Goal: Information Seeking & Learning: Learn about a topic

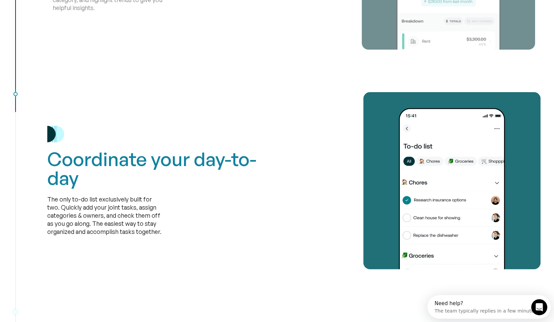
scroll to position [1216, 0]
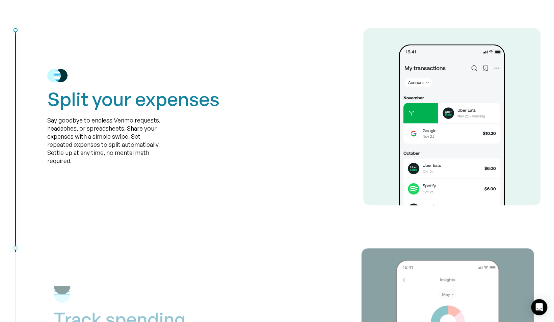
scroll to position [844, 0]
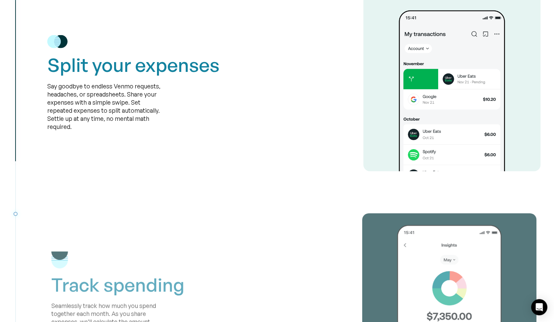
click at [112, 97] on div "Say goodbye to endless Venmo requests, headaches, or spreadsheets. Share your e…" at bounding box center [104, 106] width 115 height 49
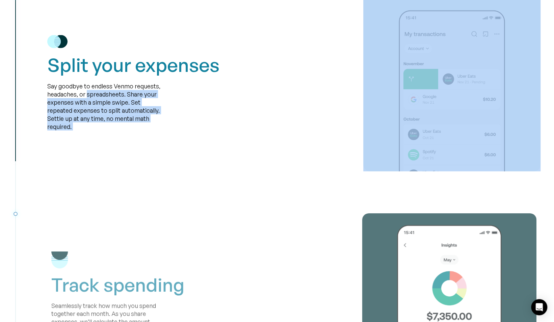
drag, startPoint x: 112, startPoint y: 97, endPoint x: 109, endPoint y: 125, distance: 28.2
click at [109, 125] on div "Say goodbye to endless Venmo requests, headaches, or spreadsheets. Share your e…" at bounding box center [104, 106] width 115 height 49
click at [122, 126] on div "Say goodbye to endless Venmo requests, headaches, or spreadsheets. Share your e…" at bounding box center [104, 106] width 115 height 49
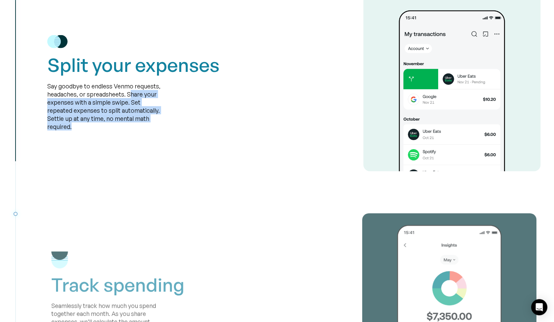
drag, startPoint x: 123, startPoint y: 126, endPoint x: 133, endPoint y: 93, distance: 34.5
click at [133, 93] on div "Say goodbye to endless Venmo requests, headaches, or spreadsheets. Share your e…" at bounding box center [104, 106] width 115 height 49
click at [130, 93] on div "Say goodbye to endless Venmo requests, headaches, or spreadsheets. Share your e…" at bounding box center [104, 106] width 115 height 49
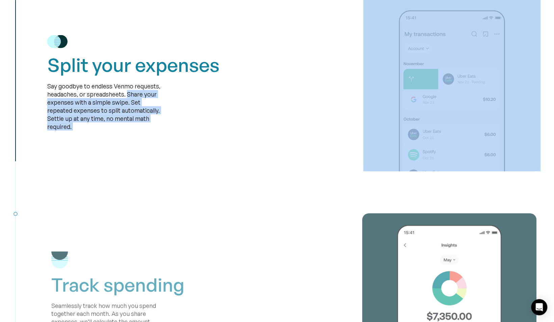
drag, startPoint x: 130, startPoint y: 93, endPoint x: 140, endPoint y: 130, distance: 37.9
click at [140, 130] on div "Say goodbye to endless Venmo requests, headaches, or spreadsheets. Share your e…" at bounding box center [104, 106] width 115 height 49
click at [138, 132] on div "Split your expenses Say goodbye to endless Venmo requests, headaches, or spread…" at bounding box center [293, 82] width 493 height 177
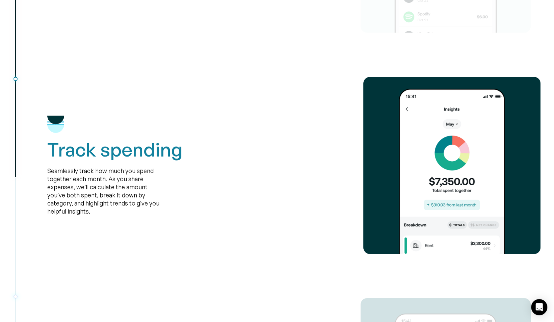
scroll to position [1013, 0]
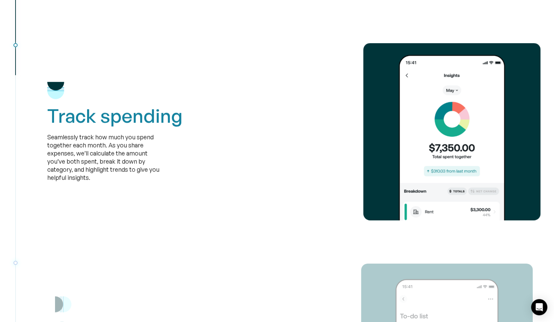
click at [112, 171] on div "Seamlessly track how much you spend together each month. As you share expenses,…" at bounding box center [104, 157] width 115 height 49
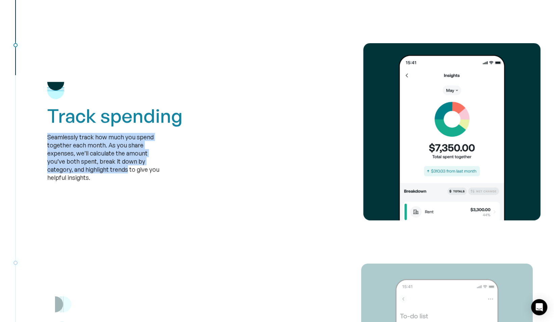
drag, startPoint x: 112, startPoint y: 171, endPoint x: 66, endPoint y: 139, distance: 55.8
click at [66, 139] on div "Seamlessly track how much you spend together each month. As you share expenses,…" at bounding box center [104, 157] width 115 height 49
drag, startPoint x: 66, startPoint y: 139, endPoint x: 61, endPoint y: 138, distance: 5.0
click at [66, 139] on div "Seamlessly track how much you spend together each month. As you share expenses,…" at bounding box center [104, 157] width 115 height 49
click at [55, 135] on div "Seamlessly track how much you spend together each month. As you share expenses,…" at bounding box center [104, 157] width 115 height 49
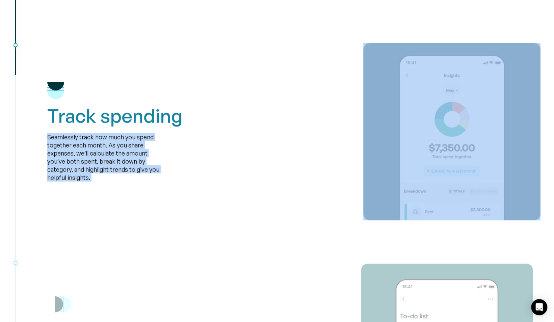
drag, startPoint x: 55, startPoint y: 135, endPoint x: 95, endPoint y: 182, distance: 60.9
click at [95, 182] on div "Track spending Seamlessly track how much you spend together each month. As you …" at bounding box center [293, 131] width 493 height 177
click at [108, 182] on div "Track spending Seamlessly track how much you spend together each month. As you …" at bounding box center [293, 131] width 493 height 177
click at [114, 181] on div "Seamlessly track how much you spend together each month. As you share expenses,…" at bounding box center [104, 157] width 115 height 49
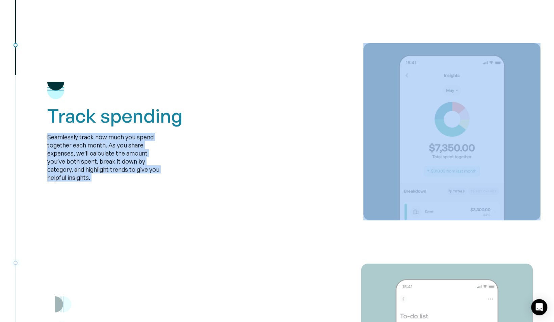
click at [121, 178] on div "Seamlessly track how much you spend together each month. As you share expenses,…" at bounding box center [104, 157] width 115 height 49
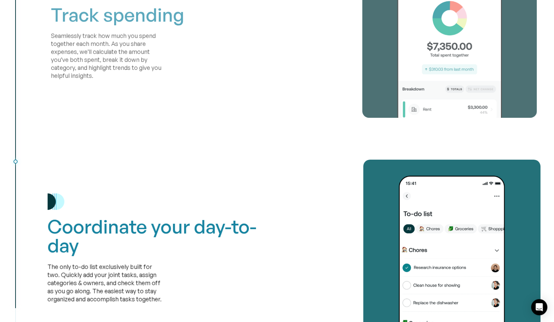
scroll to position [1216, 0]
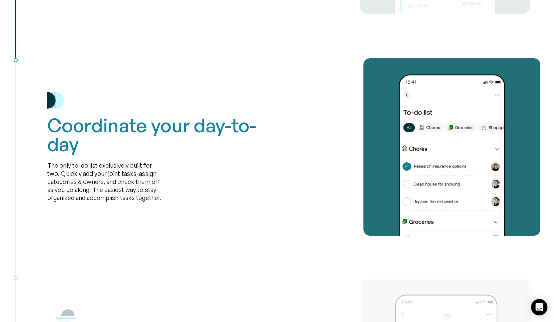
click at [160, 198] on div "The only to-do list exclusively built for two. Quickly add your joint tasks, as…" at bounding box center [104, 181] width 115 height 41
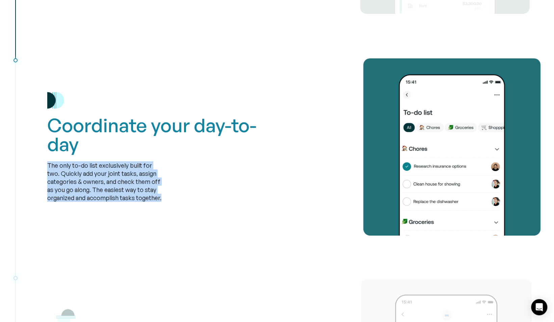
drag, startPoint x: 160, startPoint y: 198, endPoint x: 53, endPoint y: 163, distance: 112.8
click at [53, 163] on div "The only to-do list exclusively built for two. Quickly add your joint tasks, as…" at bounding box center [104, 181] width 115 height 41
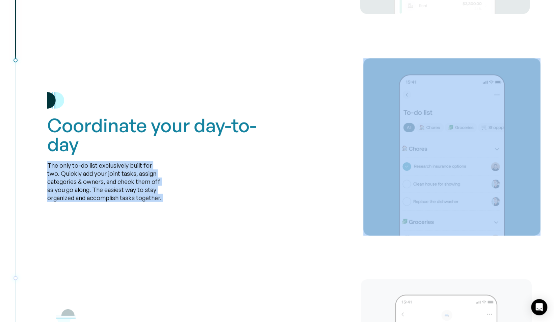
drag, startPoint x: 53, startPoint y: 163, endPoint x: 176, endPoint y: 199, distance: 127.8
click at [176, 199] on div "Coordinate your day-to-day The only to-do list exclusively built for two. Quick…" at bounding box center [154, 147] width 214 height 110
click at [178, 199] on div "Coordinate your day-to-day The only to-do list exclusively built for two. Quick…" at bounding box center [154, 147] width 214 height 110
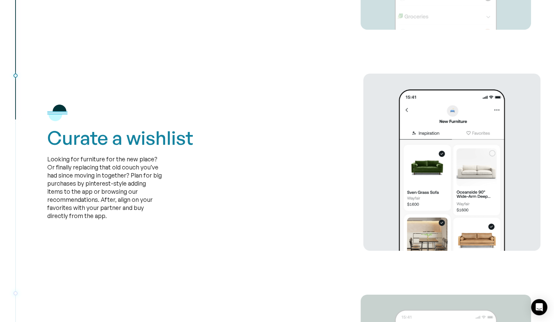
scroll to position [1486, 0]
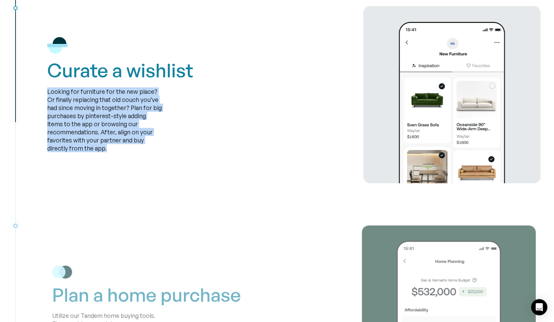
drag, startPoint x: 125, startPoint y: 151, endPoint x: 45, endPoint y: 90, distance: 100.4
click at [45, 90] on div "Curate a wishlist Looking for furniture for the new place? Or finally replacing…" at bounding box center [277, 94] width 527 height 177
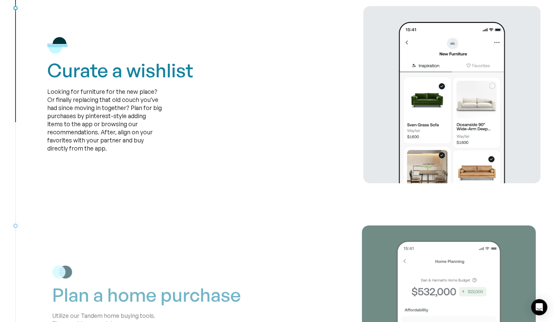
click at [47, 88] on div "Curate a wishlist Looking for furniture for the new place? Or finally replacing…" at bounding box center [277, 94] width 527 height 177
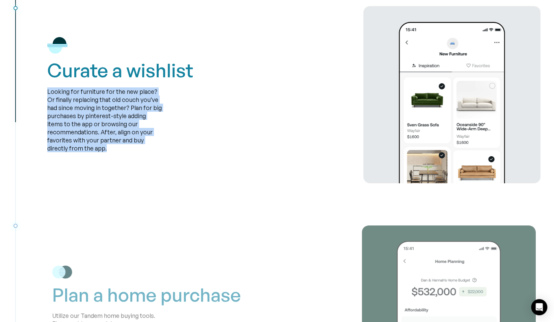
drag, startPoint x: 48, startPoint y: 88, endPoint x: 141, endPoint y: 157, distance: 115.9
click at [141, 157] on div "Curate a wishlist Looking for furniture for the new place? Or finally replacing…" at bounding box center [293, 94] width 493 height 177
click at [158, 153] on div "Curate a wishlist Looking for furniture for the new place? Or finally replacing…" at bounding box center [293, 94] width 493 height 177
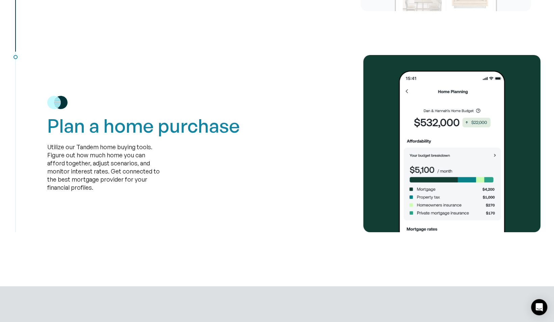
scroll to position [1688, 0]
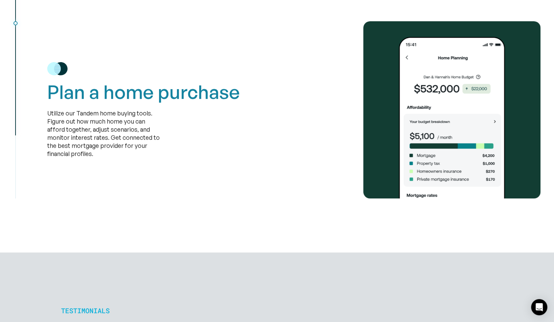
click at [138, 152] on div "Utilize our Tandem home buying tools. Figure out how much home you can afford t…" at bounding box center [104, 133] width 115 height 49
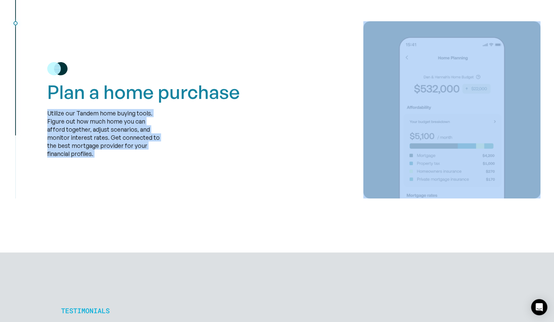
drag, startPoint x: 138, startPoint y: 152, endPoint x: 57, endPoint y: 112, distance: 90.8
click at [57, 112] on div "Utilize our Tandem home buying tools. Figure out how much home you can afford t…" at bounding box center [104, 133] width 115 height 49
click at [57, 111] on div "Utilize our Tandem home buying tools. Figure out how much home you can afford t…" at bounding box center [104, 133] width 115 height 49
click at [55, 111] on div "Utilize our Tandem home buying tools. Figure out how much home you can afford t…" at bounding box center [104, 133] width 115 height 49
drag, startPoint x: 55, startPoint y: 111, endPoint x: 100, endPoint y: 161, distance: 67.2
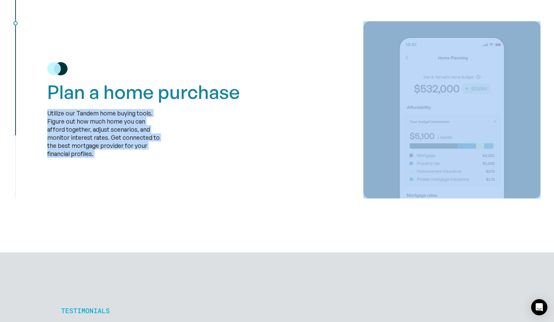
click at [100, 161] on div "Plan a home purchase Utilize our Tandem home buying tools. Figure out how much …" at bounding box center [293, 109] width 493 height 177
drag, startPoint x: 100, startPoint y: 161, endPoint x: 106, endPoint y: 163, distance: 6.8
click at [100, 161] on div "Plan a home purchase Utilize our Tandem home buying tools. Figure out how much …" at bounding box center [293, 109] width 493 height 177
click at [119, 163] on div "Plan a home purchase Utilize our Tandem home buying tools. Figure out how much …" at bounding box center [293, 109] width 493 height 177
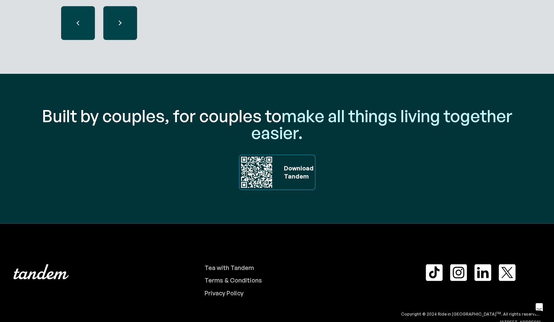
scroll to position [2252, 0]
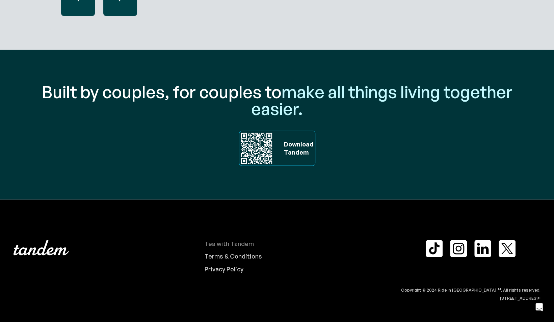
click at [231, 242] on div "Tea with Tandem" at bounding box center [229, 243] width 49 height 7
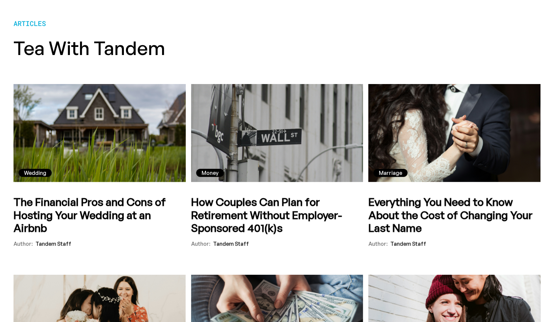
scroll to position [101, 0]
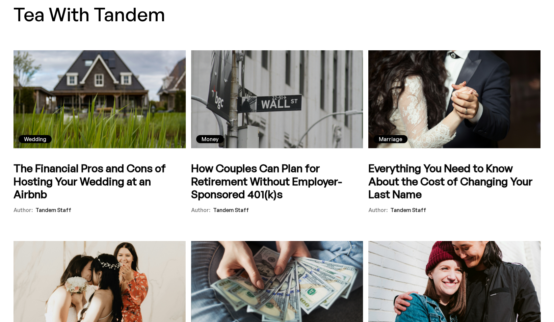
click at [124, 181] on h5 "The Financial Pros and Cons of Hosting Your Wedding at an Airbnb" at bounding box center [100, 181] width 172 height 39
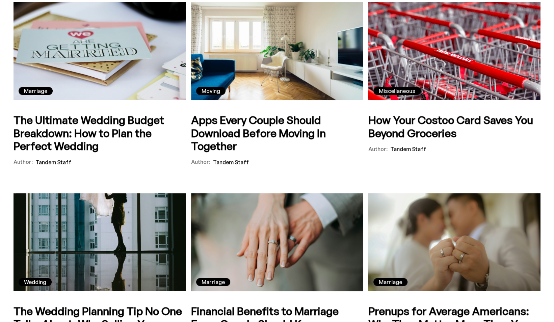
scroll to position [743, 0]
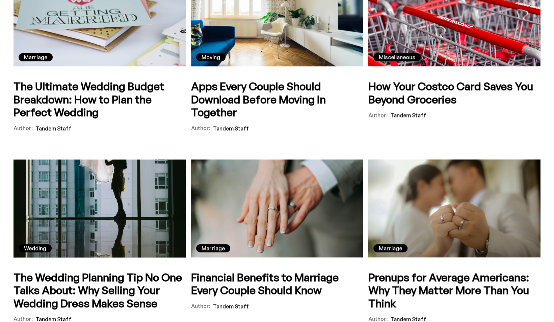
click at [269, 103] on h5 "Apps Every Couple Should Download Before Moving In Together" at bounding box center [277, 99] width 172 height 39
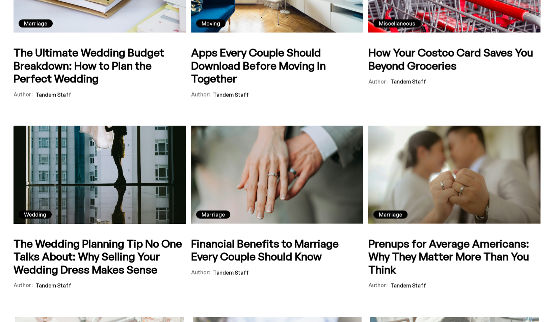
scroll to position [912, 0]
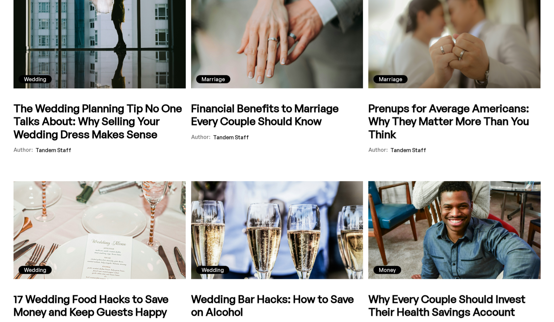
click at [305, 107] on h5 "Financial Benefits to Marriage Every Couple Should Know" at bounding box center [277, 115] width 172 height 26
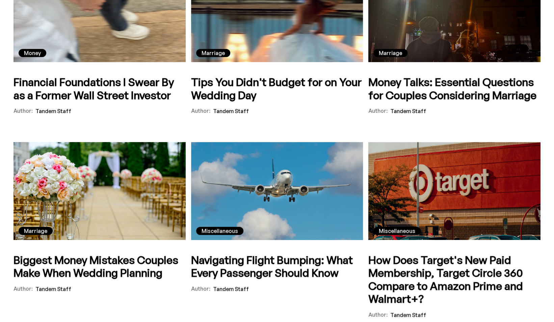
scroll to position [1621, 0]
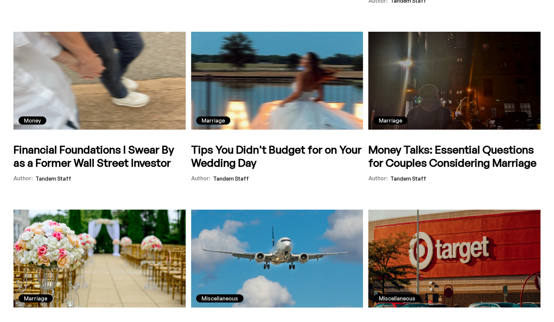
click at [122, 169] on h5 "Financial Foundations I Swear By as a Former Wall Street Investor" at bounding box center [100, 156] width 172 height 26
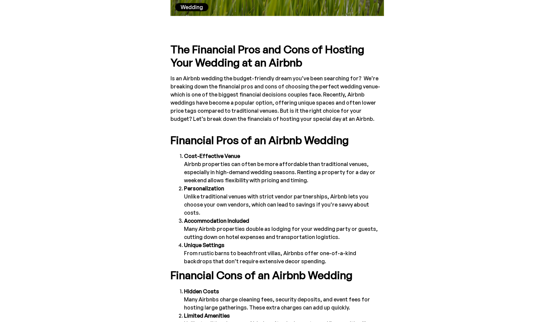
scroll to position [405, 0]
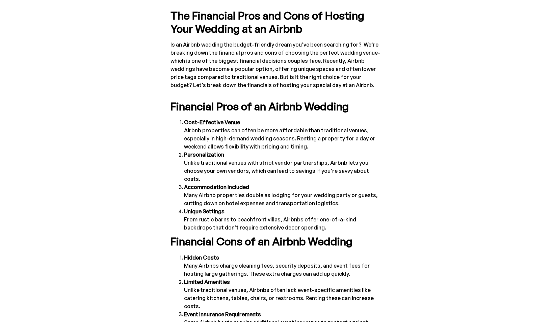
drag, startPoint x: 182, startPoint y: 185, endPoint x: 186, endPoint y: 184, distance: 4.2
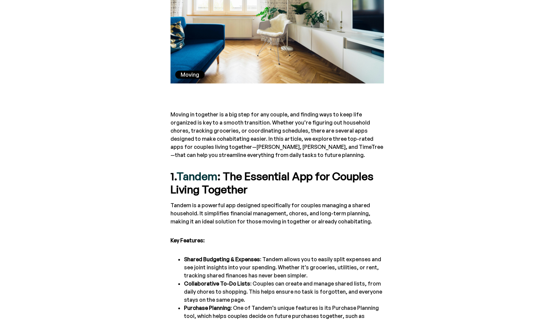
scroll to position [338, 0]
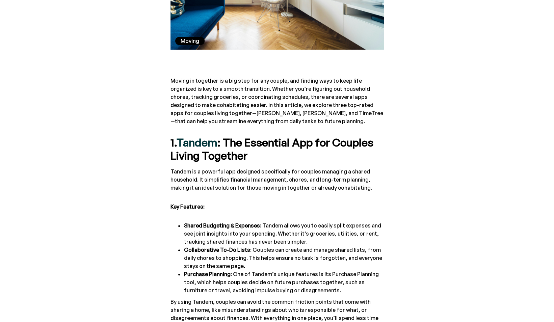
click at [195, 222] on strong "Shared Budgeting & Expenses" at bounding box center [222, 225] width 76 height 7
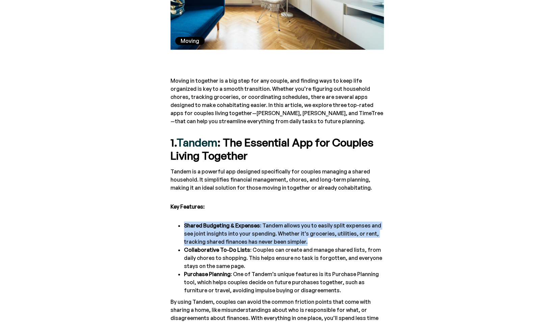
drag, startPoint x: 195, startPoint y: 202, endPoint x: 305, endPoint y: 219, distance: 110.8
click at [305, 221] on li "Shared Budgeting & Expenses : Tandem allows you to easily split expenses and se…" at bounding box center [284, 233] width 200 height 24
click at [315, 221] on li "Shared Budgeting & Expenses : Tandem allows you to easily split expenses and se…" at bounding box center [284, 233] width 200 height 24
drag, startPoint x: 315, startPoint y: 219, endPoint x: 186, endPoint y: 197, distance: 131.0
click at [187, 221] on li "Shared Budgeting & Expenses : Tandem allows you to easily split expenses and se…" at bounding box center [284, 233] width 200 height 24
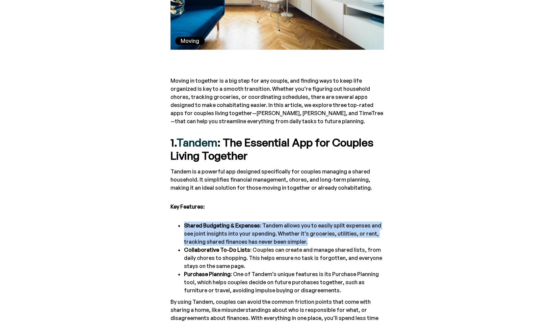
drag, startPoint x: 186, startPoint y: 197, endPoint x: 183, endPoint y: 196, distance: 3.4
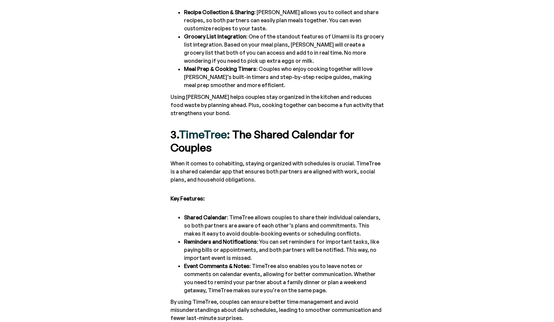
scroll to position [777, 0]
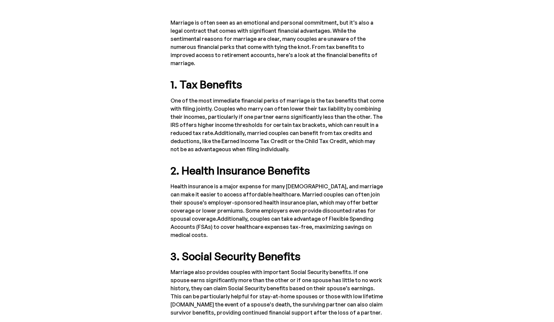
scroll to position [506, 0]
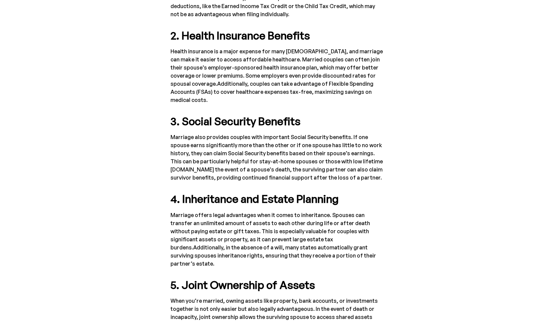
click at [303, 239] on p "Marriage offers legal advantages when it comes to inheritance. Spouses can tran…" at bounding box center [277, 239] width 213 height 57
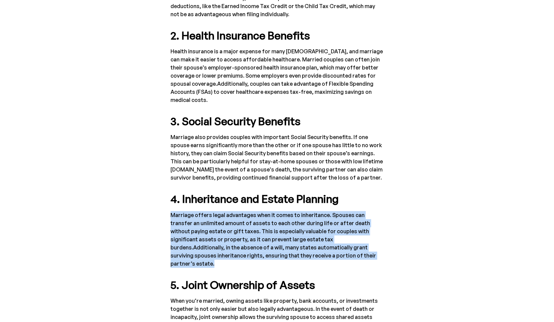
drag, startPoint x: 303, startPoint y: 239, endPoint x: 162, endPoint y: 194, distance: 148.0
click at [162, 194] on div "Marriage Marriage is often seen as an emotional and personal commitment, but it…" at bounding box center [277, 283] width 240 height 995
click at [187, 211] on p "Marriage offers legal advantages when it comes to inheritance. Spouses can tran…" at bounding box center [277, 239] width 213 height 57
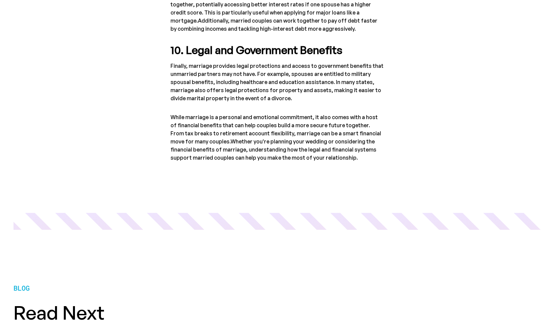
scroll to position [1317, 0]
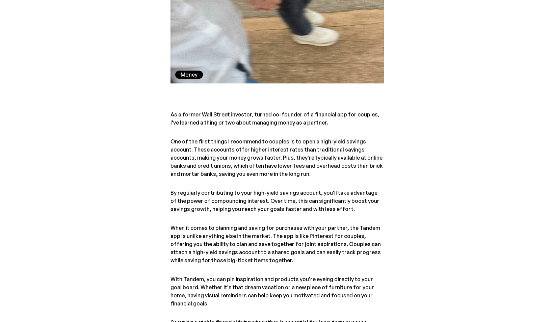
scroll to position [338, 0]
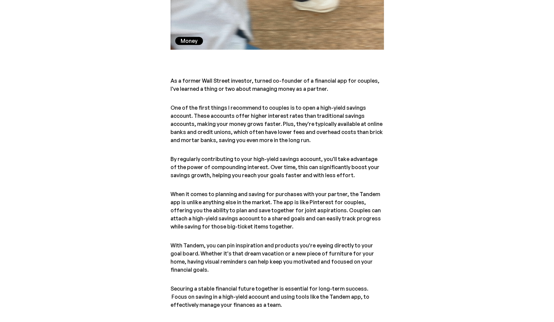
click at [322, 137] on p "One of the first things I recommend to couples is to open a high-yield savings …" at bounding box center [277, 124] width 213 height 41
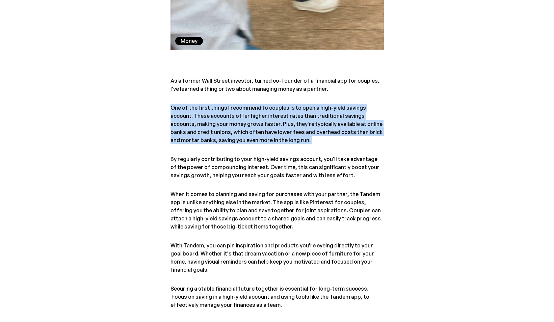
drag, startPoint x: 322, startPoint y: 137, endPoint x: 140, endPoint y: 101, distance: 184.9
click at [140, 101] on section "Money As a former Wall Street investor, turned co-founder of a financial app fo…" at bounding box center [277, 149] width 554 height 422
click at [177, 108] on p "One of the first things I recommend to couples is to open a high-yield savings …" at bounding box center [277, 124] width 213 height 41
drag, startPoint x: 177, startPoint y: 108, endPoint x: 286, endPoint y: 137, distance: 112.8
click at [286, 137] on p "One of the first things I recommend to couples is to open a high-yield savings …" at bounding box center [277, 124] width 213 height 41
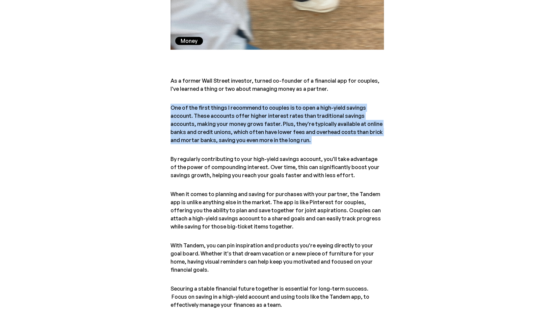
click at [286, 137] on p "One of the first things I recommend to couples is to open a high-yield savings …" at bounding box center [277, 124] width 213 height 41
click at [303, 140] on p "One of the first things I recommend to couples is to open a high-yield savings …" at bounding box center [277, 124] width 213 height 41
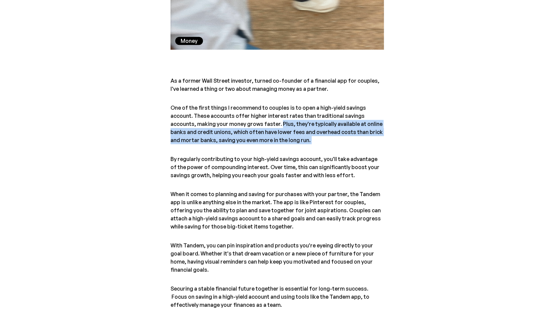
drag, startPoint x: 303, startPoint y: 140, endPoint x: 260, endPoint y: 124, distance: 45.9
click at [260, 124] on p "One of the first things I recommend to couples is to open a high-yield savings …" at bounding box center [277, 124] width 213 height 41
click at [257, 124] on p "One of the first things I recommend to couples is to open a high-yield savings …" at bounding box center [277, 124] width 213 height 41
drag, startPoint x: 257, startPoint y: 124, endPoint x: 299, endPoint y: 144, distance: 45.9
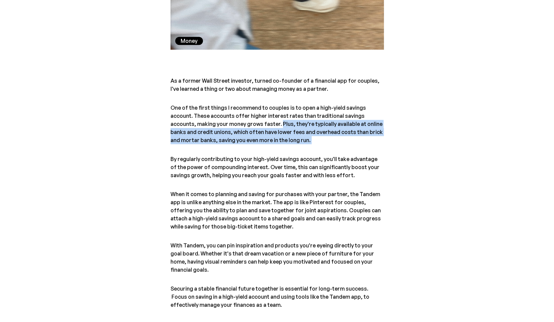
click at [299, 144] on p "One of the first things I recommend to couples is to open a high-yield savings …" at bounding box center [277, 124] width 213 height 41
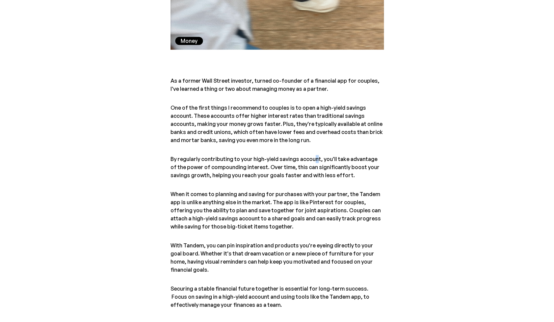
click at [313, 145] on div "As a former Wall Street investor, turned co-founder of a financial app for coup…" at bounding box center [277, 198] width 213 height 243
drag, startPoint x: 313, startPoint y: 145, endPoint x: 338, endPoint y: 184, distance: 46.3
click at [338, 184] on div "As a former Wall Street investor, turned co-founder of a financial app for coup…" at bounding box center [277, 198] width 213 height 243
click at [318, 230] on p "When it comes to planning and saving for purchases with your partner, the Tande…" at bounding box center [277, 210] width 213 height 41
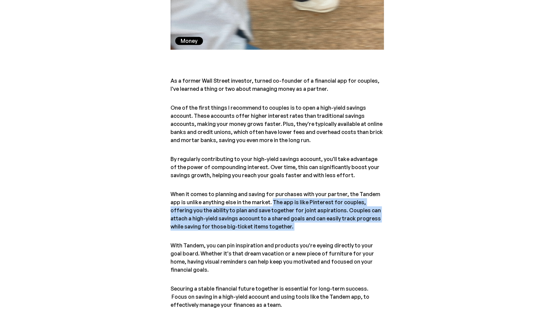
drag, startPoint x: 318, startPoint y: 230, endPoint x: 273, endPoint y: 202, distance: 52.6
click at [273, 202] on p "When it comes to planning and saving for purchases with your partner, the Tande…" at bounding box center [277, 210] width 213 height 41
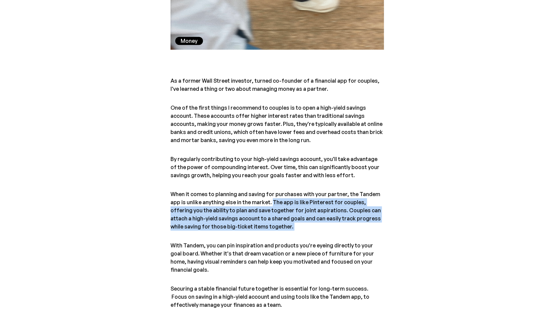
click at [272, 202] on p "When it comes to planning and saving for purchases with your partner, the Tande…" at bounding box center [277, 210] width 213 height 41
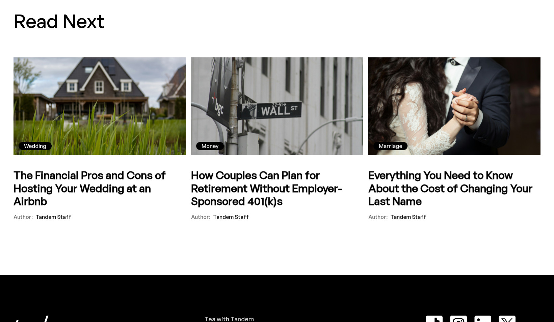
scroll to position [853, 0]
